Goal: Transaction & Acquisition: Subscribe to service/newsletter

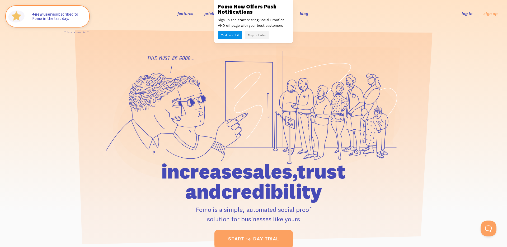
click at [474, 13] on ul "log in sign up" at bounding box center [476, 13] width 42 height 6
click at [466, 14] on link "log in" at bounding box center [467, 13] width 11 height 5
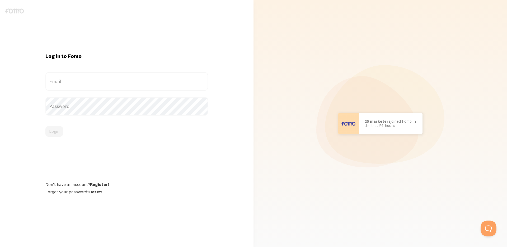
click at [100, 80] on label "Email" at bounding box center [126, 81] width 163 height 18
click at [100, 80] on input "Email" at bounding box center [126, 81] width 163 height 18
click at [116, 106] on label "Password" at bounding box center [126, 106] width 163 height 18
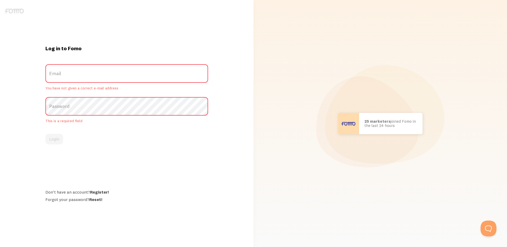
click at [103, 49] on h1 "Log in to Fomo" at bounding box center [126, 48] width 163 height 7
click at [98, 191] on link "Register!" at bounding box center [99, 191] width 19 height 5
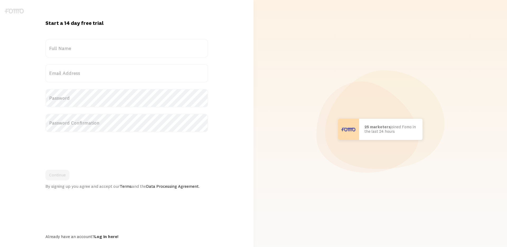
click at [116, 47] on label "Full Name" at bounding box center [126, 48] width 163 height 18
click at [116, 47] on input "Full Name" at bounding box center [126, 48] width 163 height 18
click at [20, 12] on img at bounding box center [14, 10] width 19 height 5
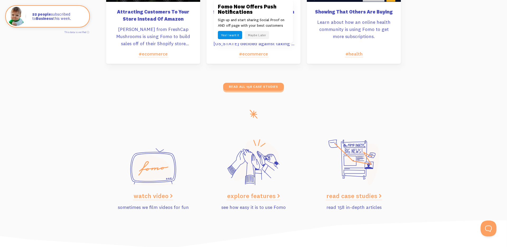
scroll to position [2643, 0]
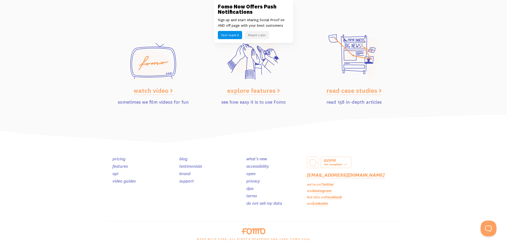
click at [250, 233] on img at bounding box center [254, 231] width 24 height 6
click at [118, 160] on link "pricing" at bounding box center [118, 158] width 13 height 5
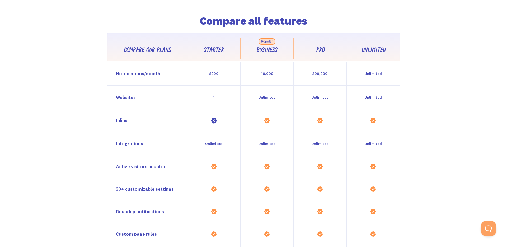
scroll to position [486, 0]
